Goal: Task Accomplishment & Management: Use online tool/utility

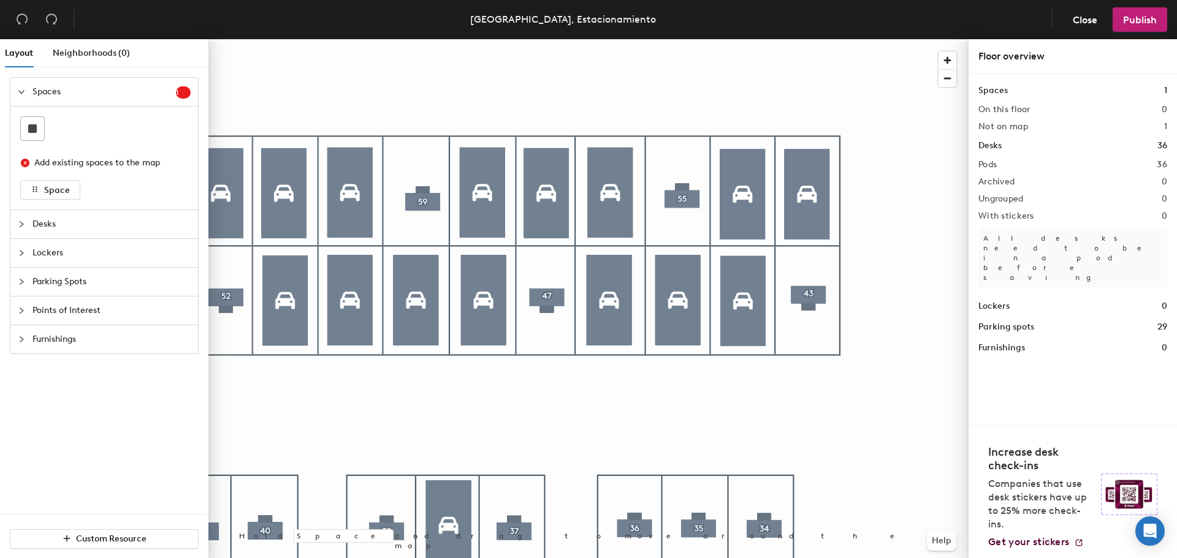
click at [687, 39] on div at bounding box center [588, 39] width 760 height 0
